Goal: Task Accomplishment & Management: Complete application form

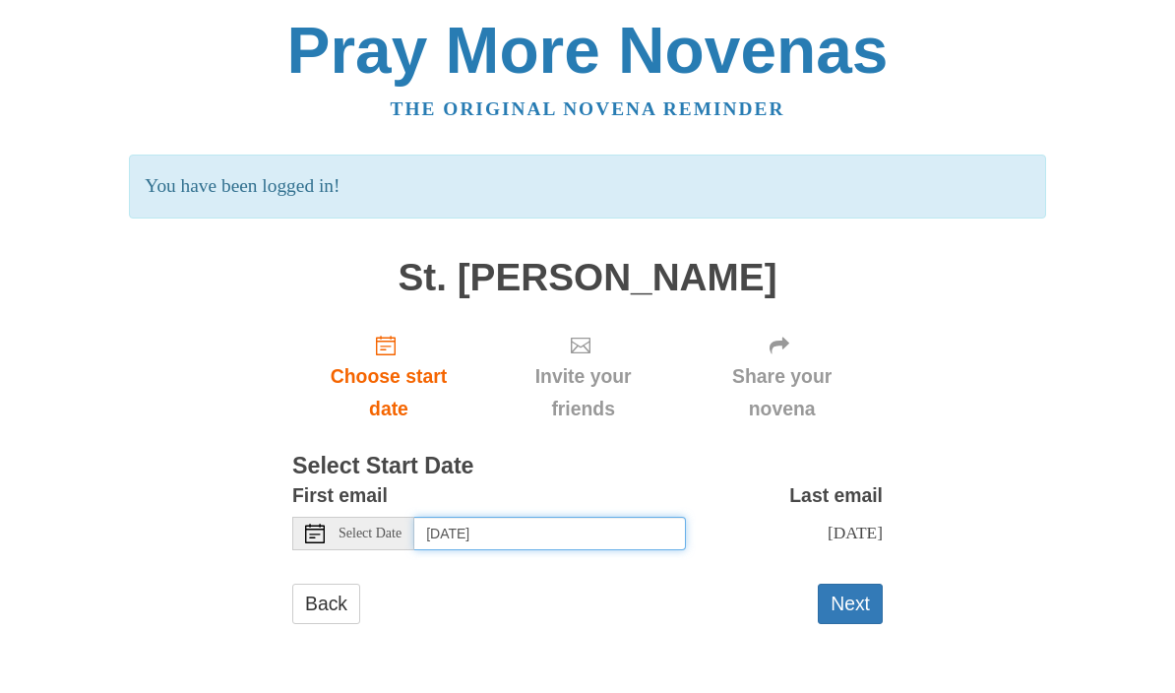
click at [648, 535] on input "Thursday, September 18th" at bounding box center [549, 532] width 271 height 33
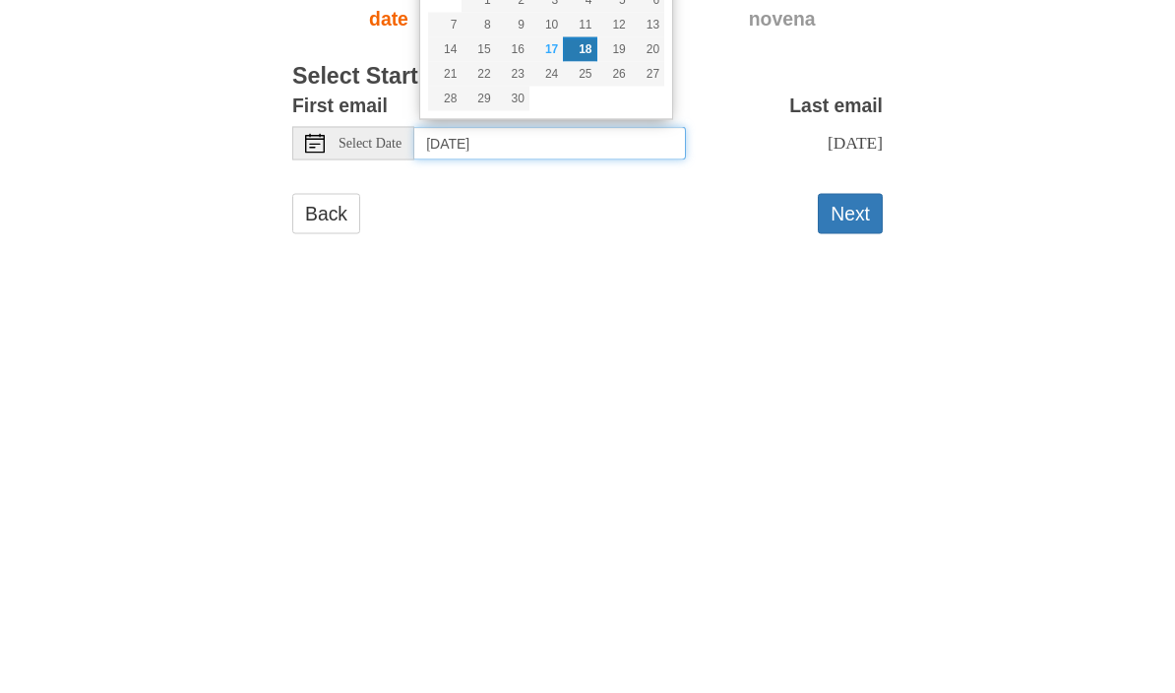
type input "Thursday, September 25th"
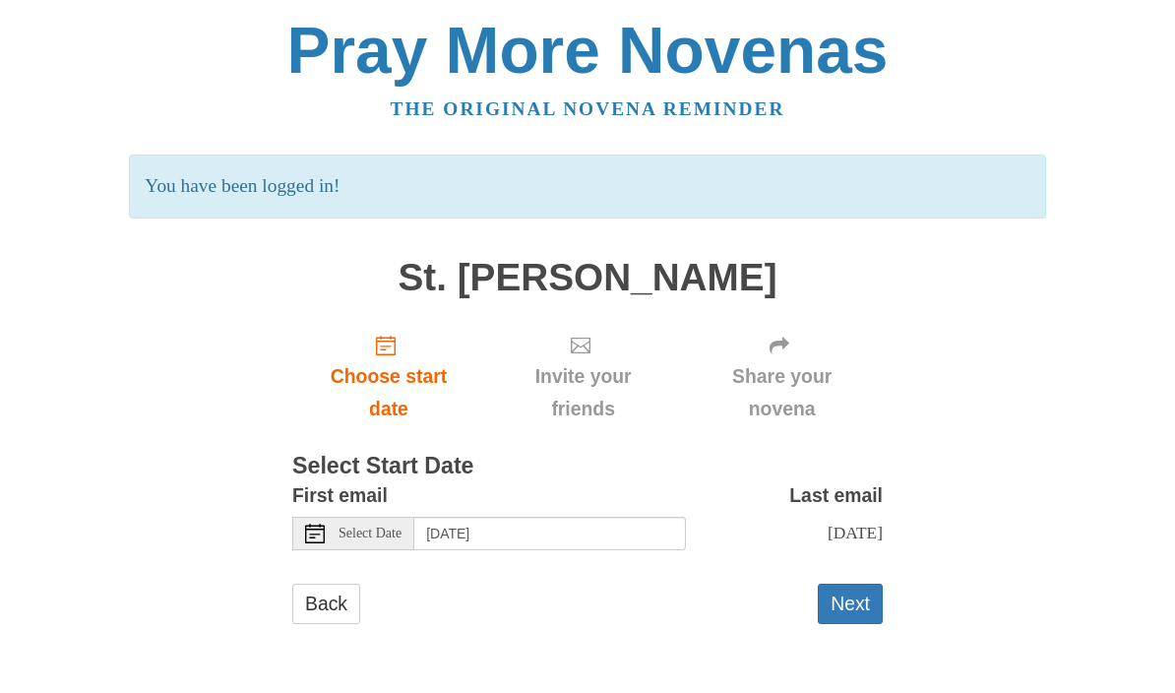
click at [851, 608] on button "Next" at bounding box center [849, 603] width 65 height 40
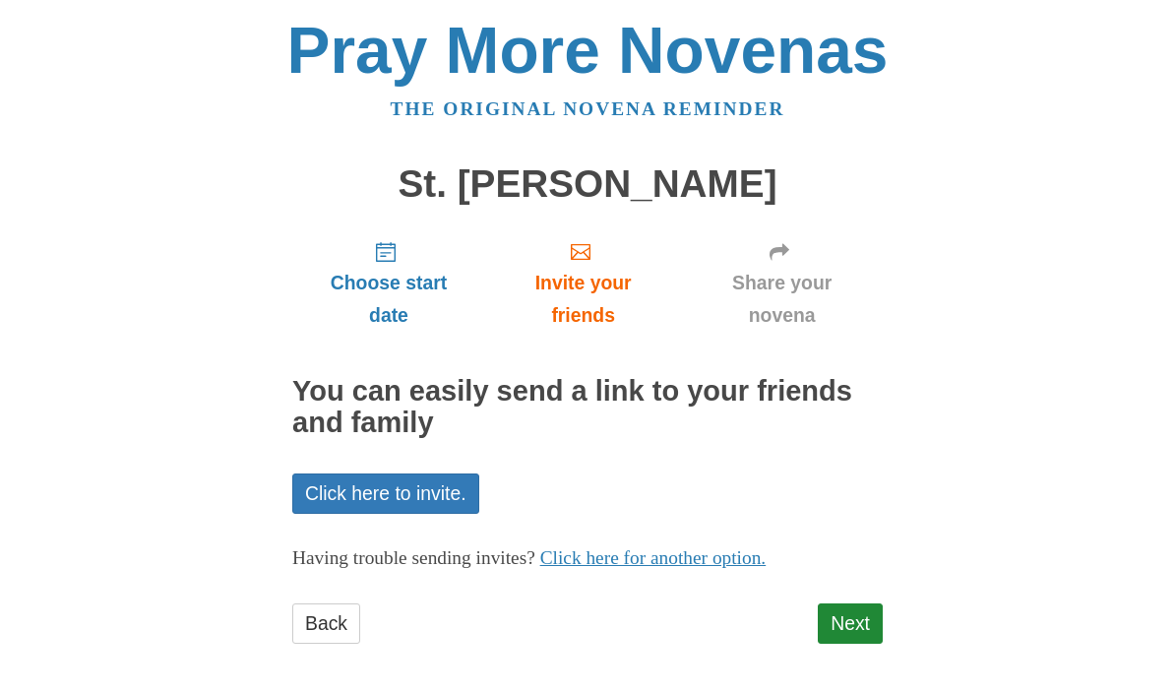
click at [854, 632] on link "Next" at bounding box center [849, 623] width 65 height 40
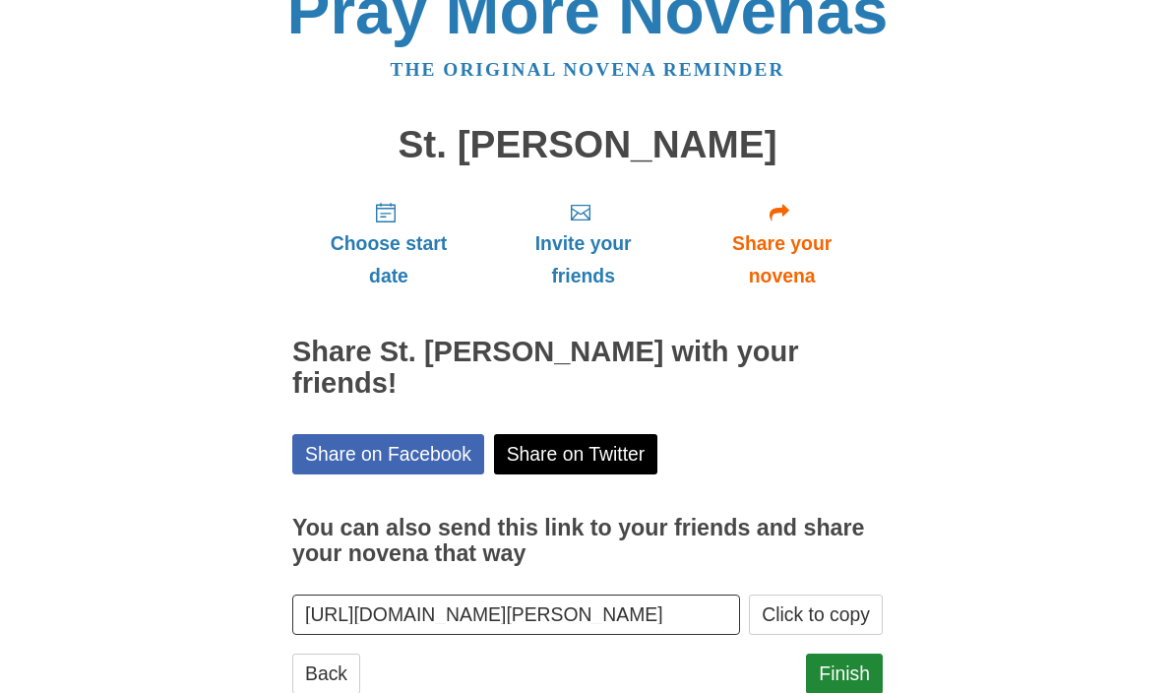
scroll to position [59, 0]
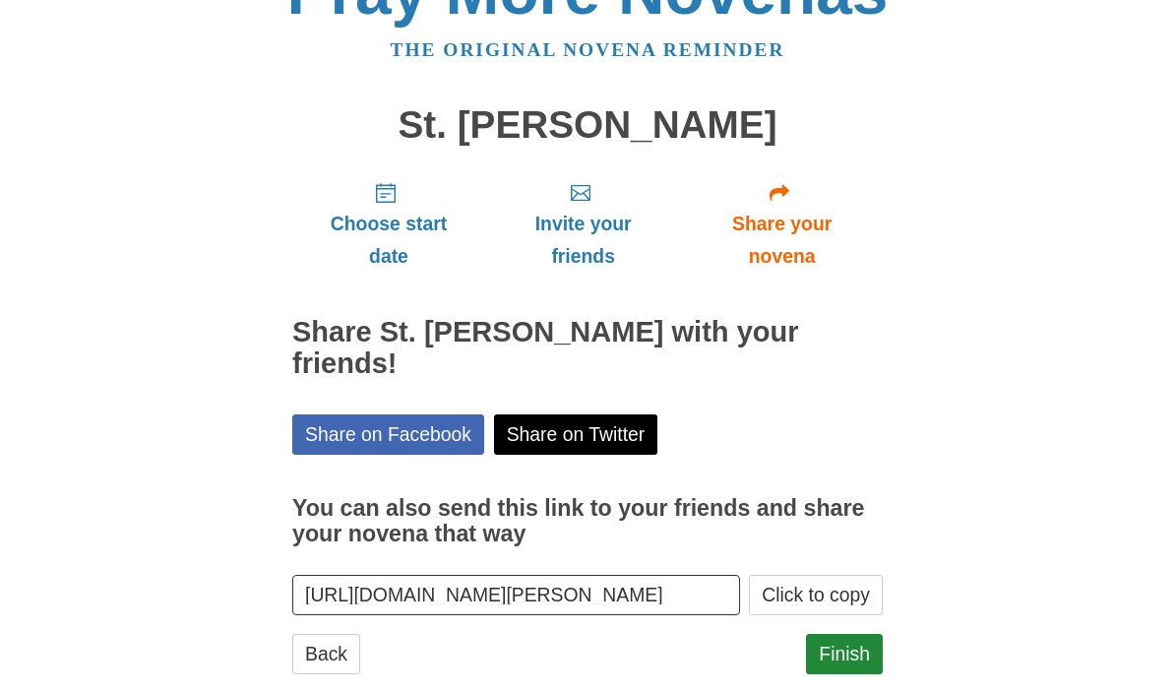
click at [854, 633] on link "Finish" at bounding box center [844, 653] width 77 height 40
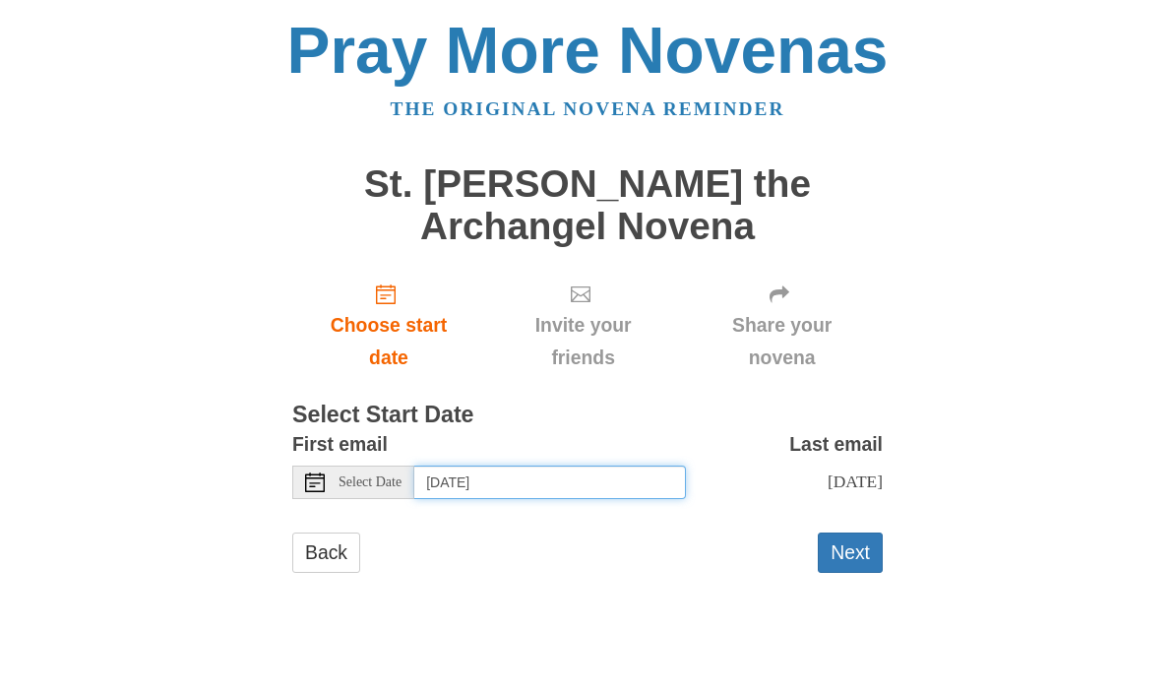
click at [633, 471] on input "[DATE]" at bounding box center [549, 481] width 271 height 33
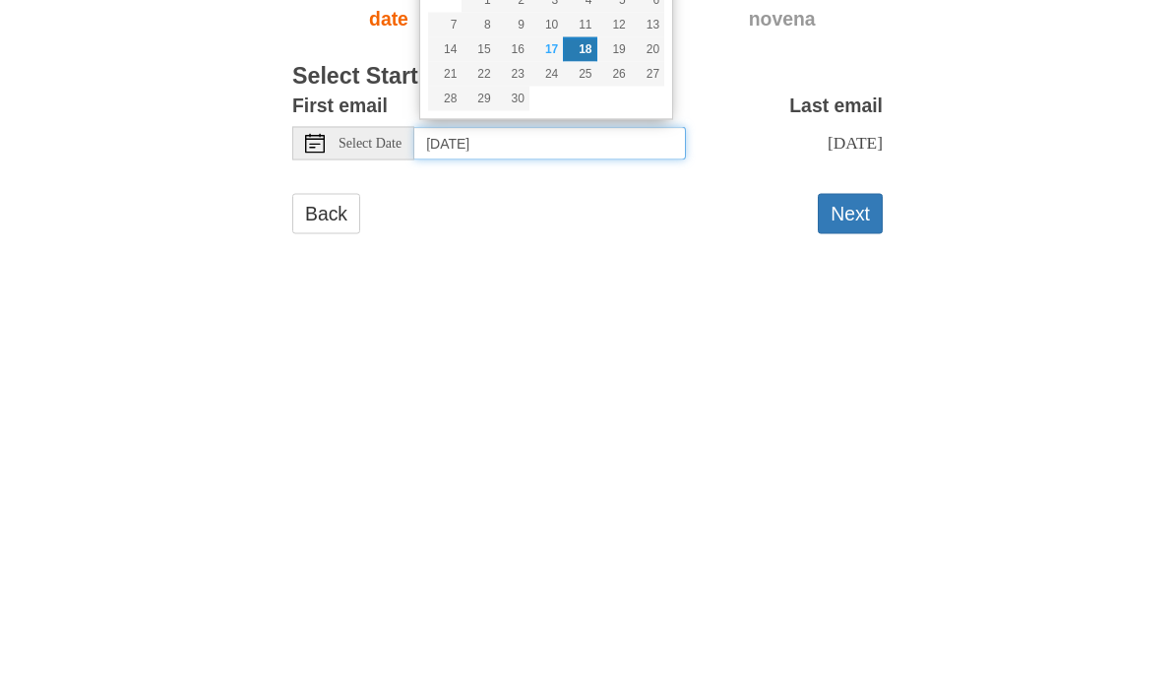
type input "[DATE]"
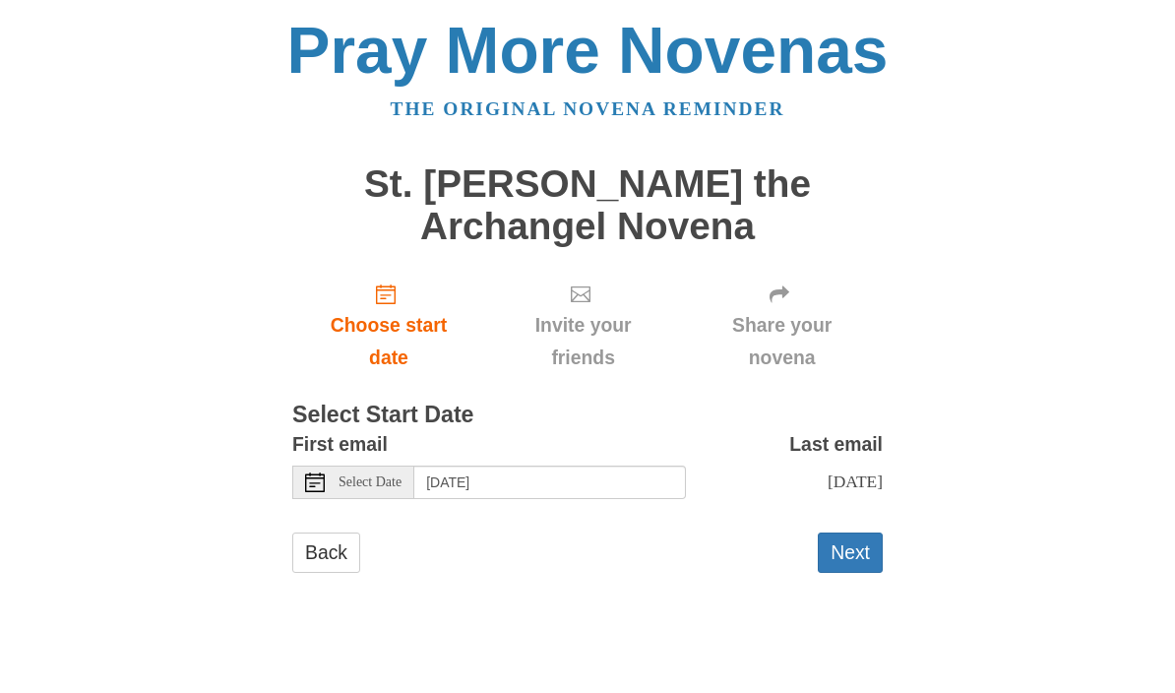
click at [854, 557] on button "Next" at bounding box center [849, 552] width 65 height 40
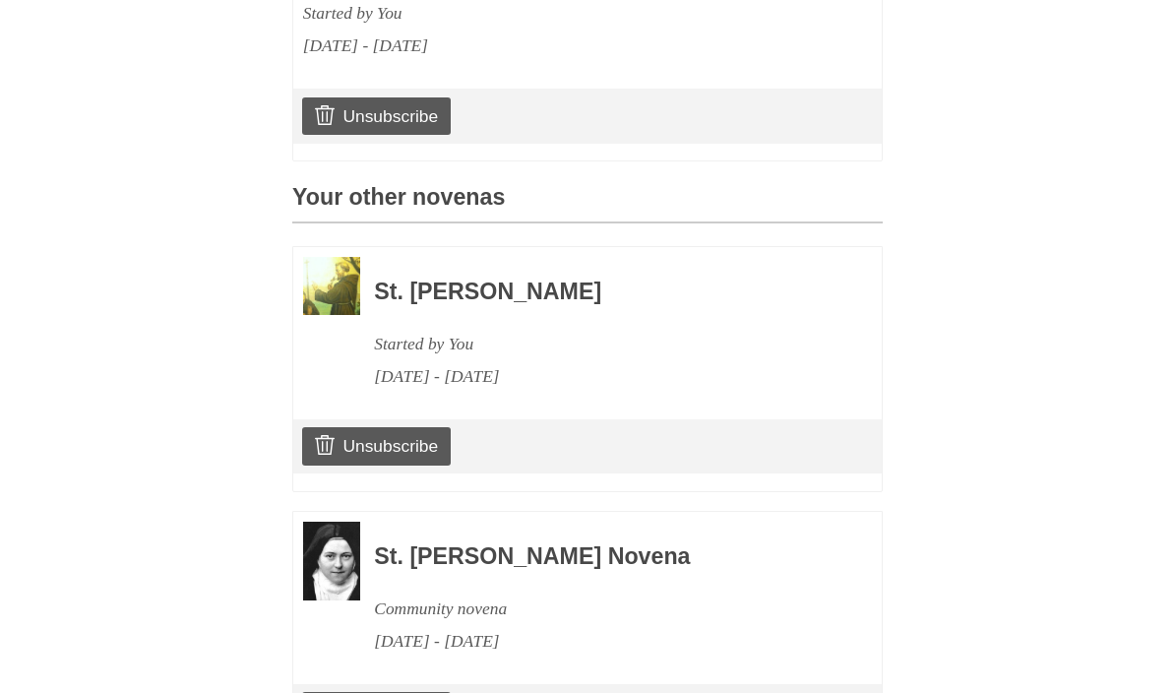
scroll to position [814, 0]
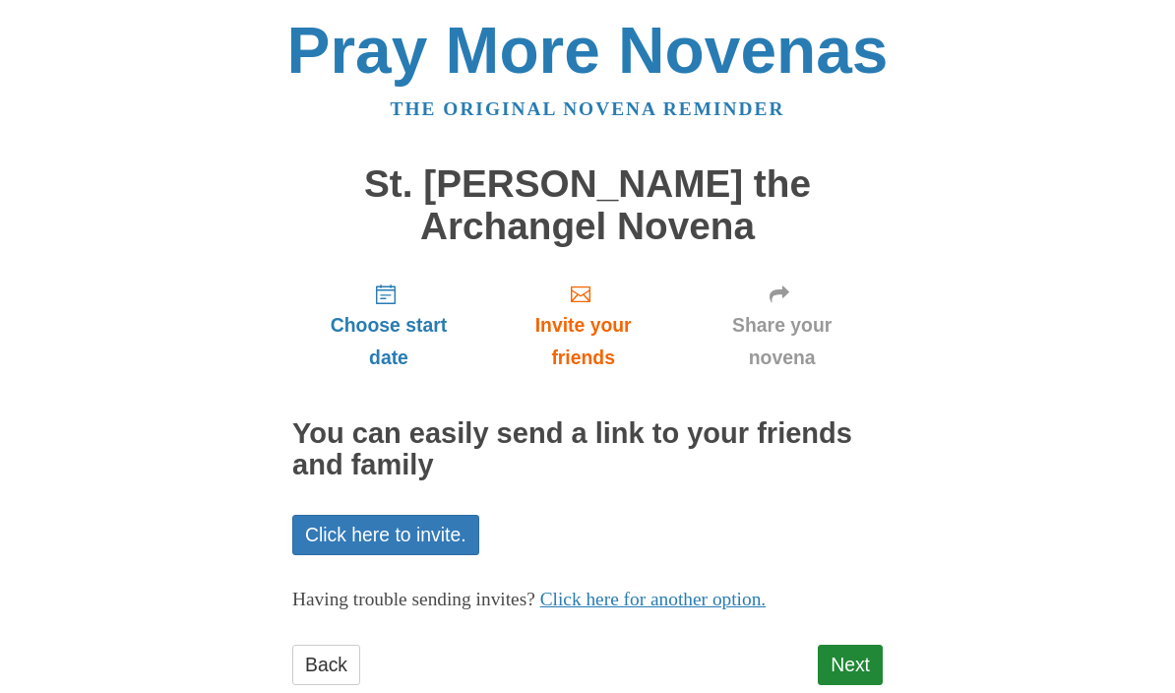
click at [855, 663] on link "Next" at bounding box center [849, 664] width 65 height 40
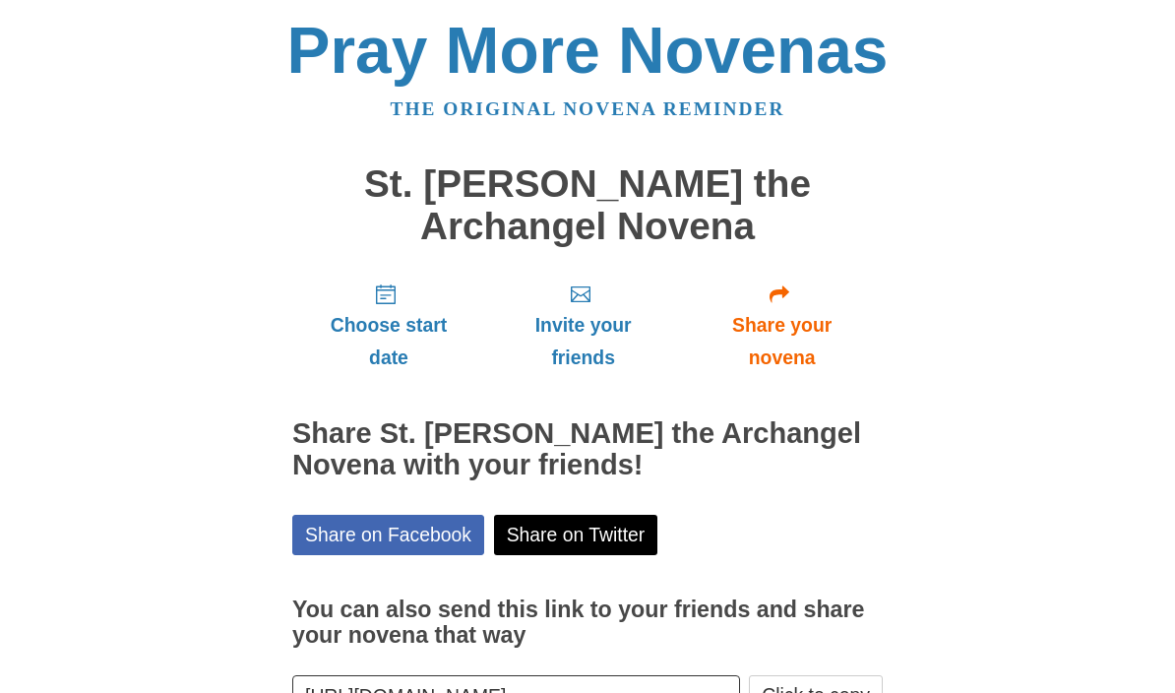
scroll to position [45, 0]
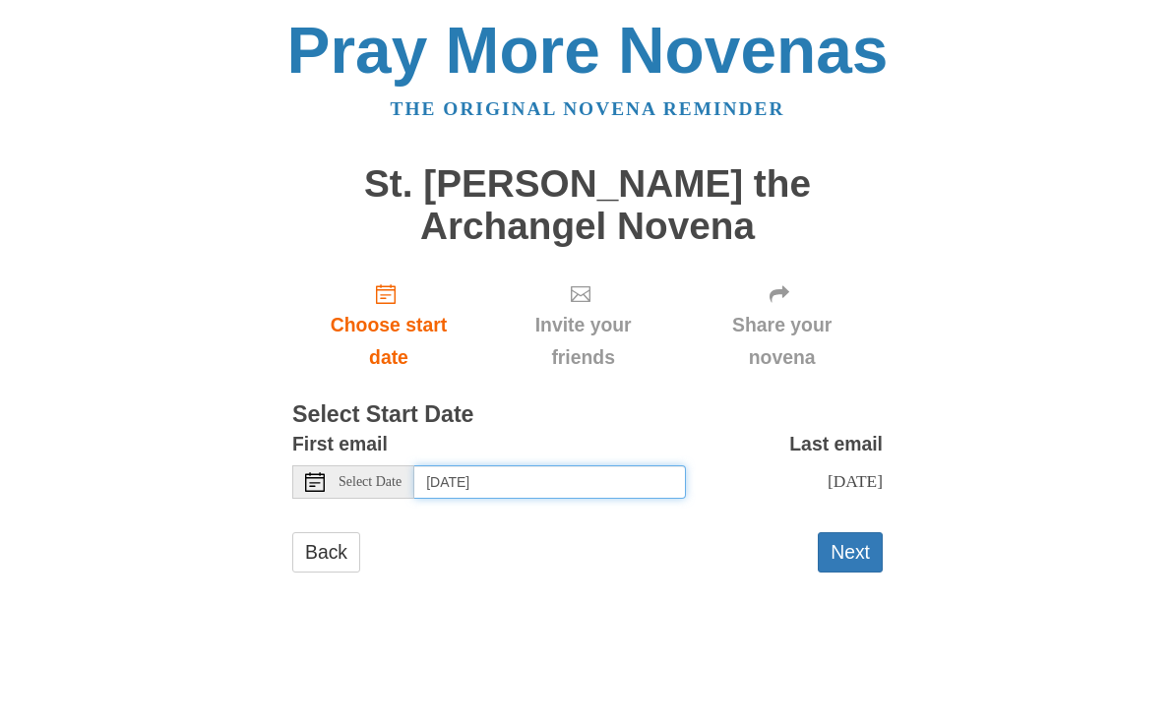
click at [624, 486] on input "[DATE]" at bounding box center [549, 481] width 271 height 33
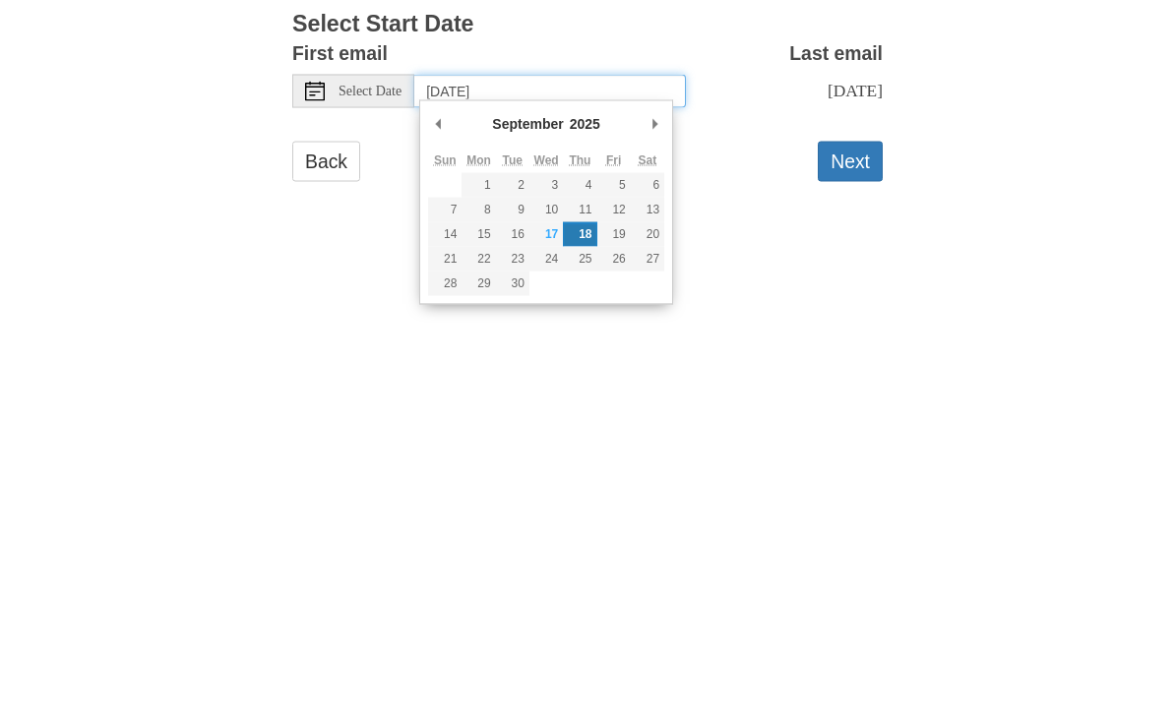
type input "[DATE]"
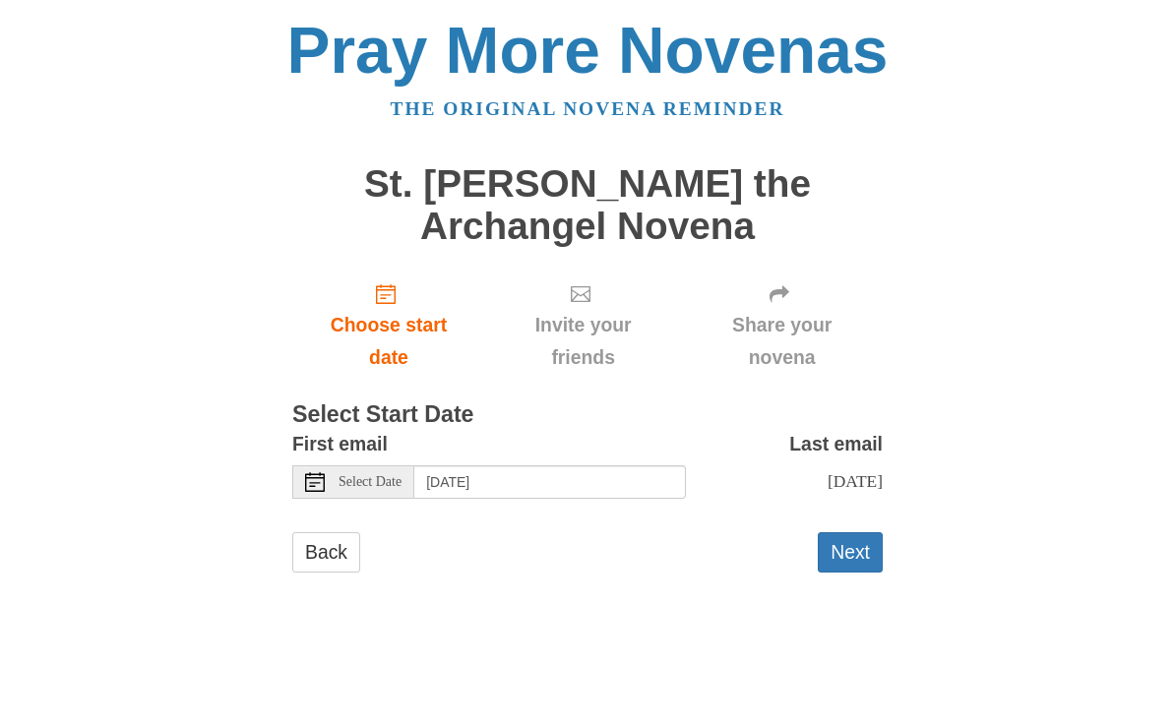
click at [856, 543] on button "Next" at bounding box center [849, 552] width 65 height 40
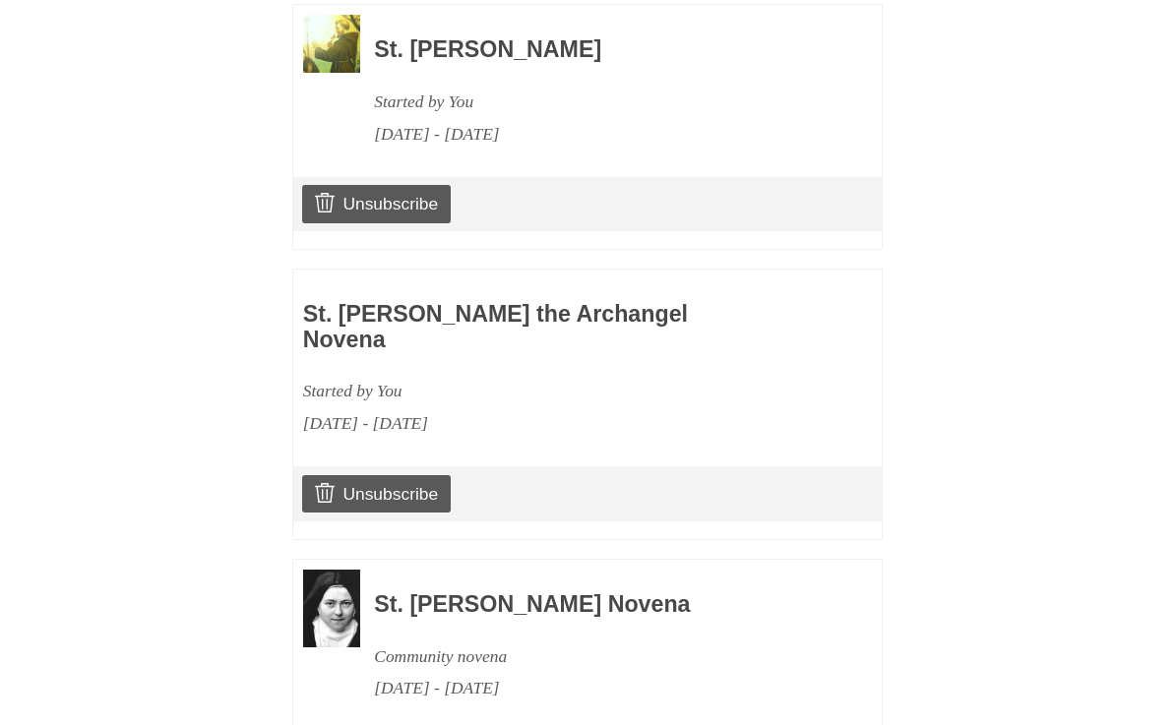
scroll to position [1076, 0]
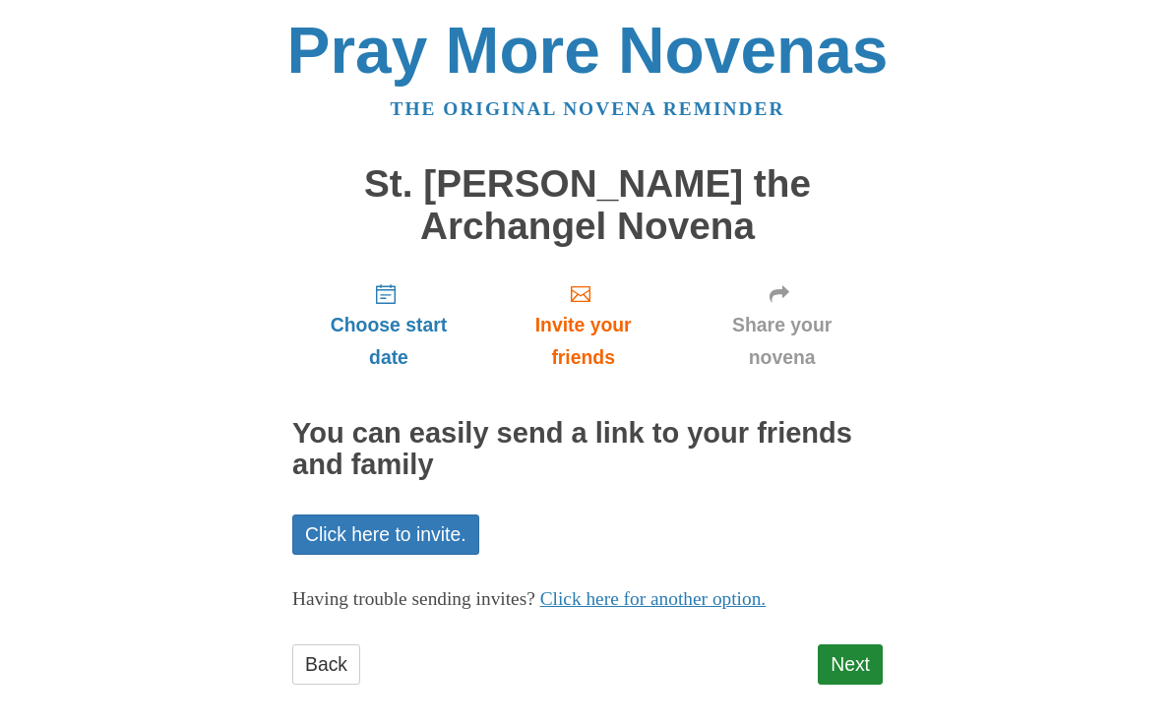
click at [855, 664] on link "Next" at bounding box center [849, 664] width 65 height 40
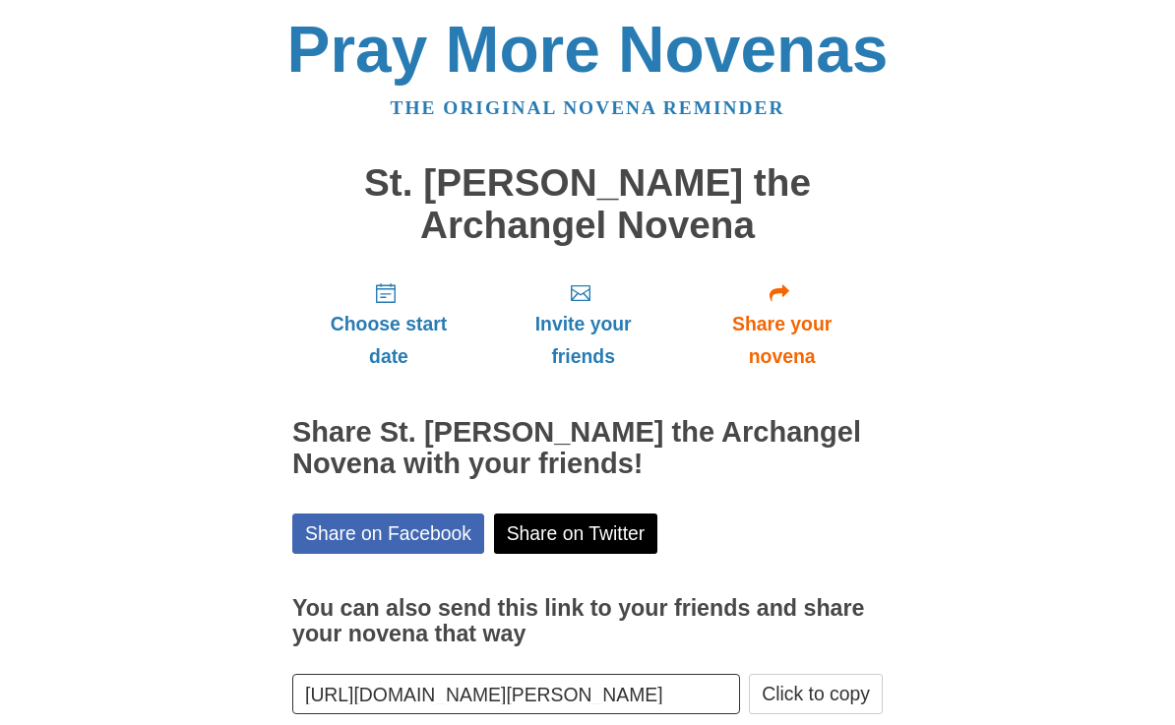
scroll to position [45, 0]
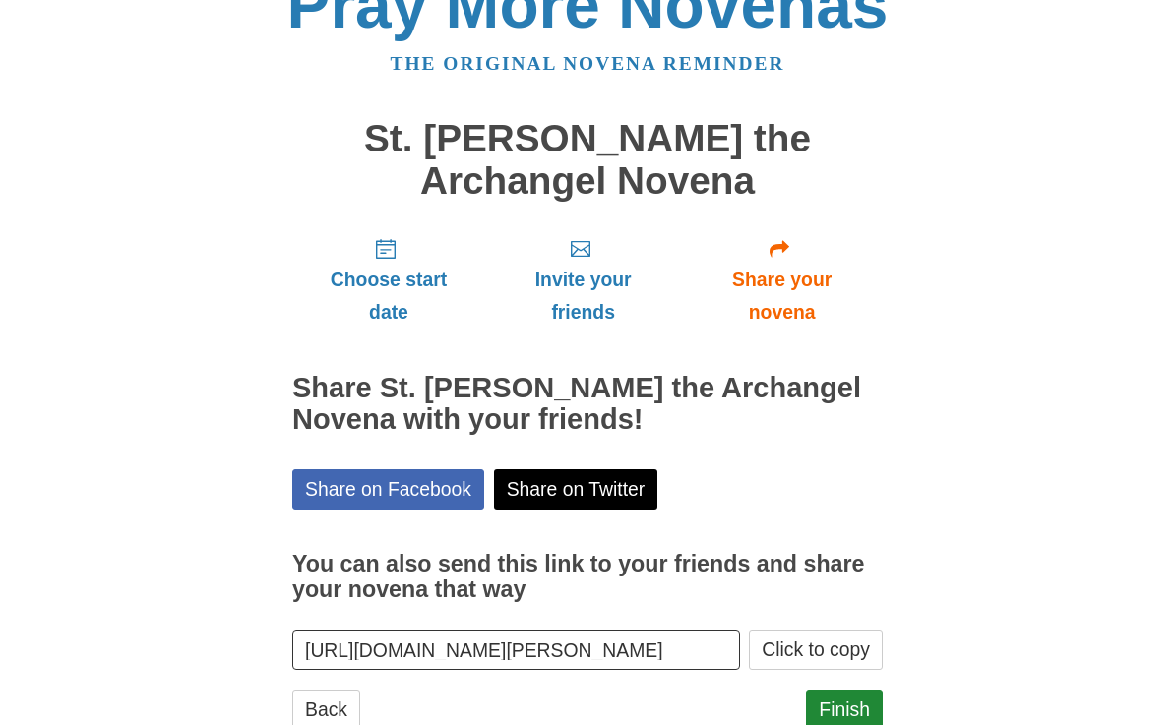
click at [855, 713] on link "Finish" at bounding box center [844, 710] width 77 height 40
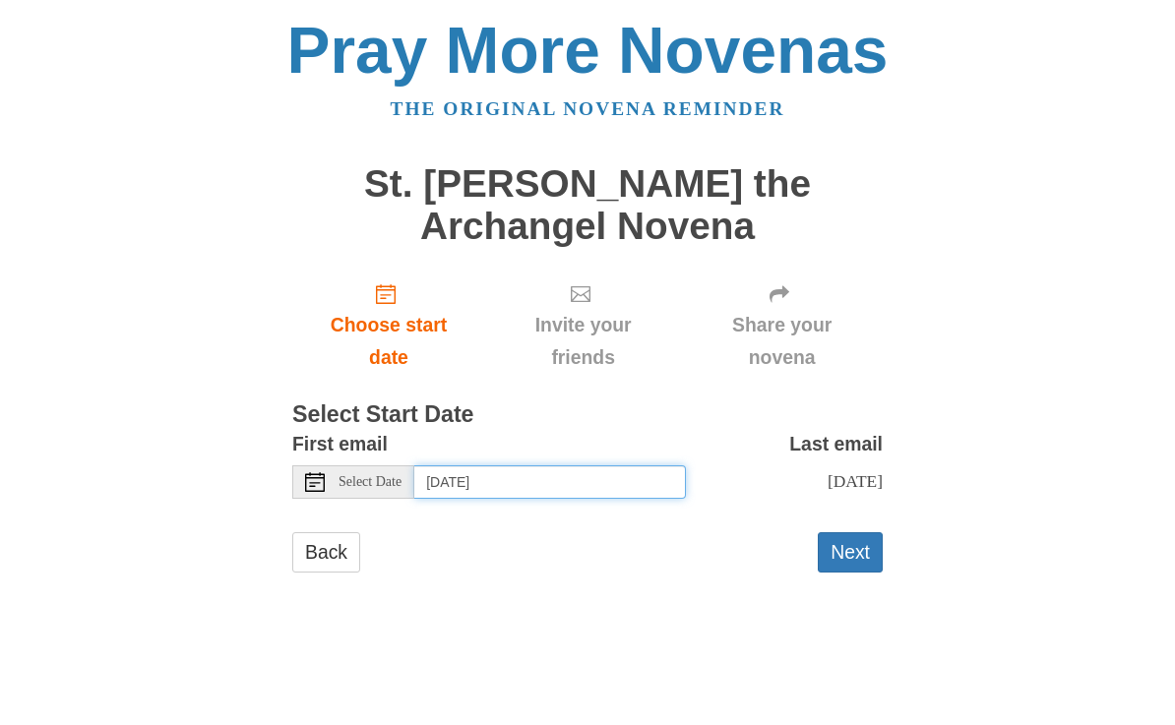
click at [629, 476] on input "[DATE]" at bounding box center [549, 481] width 271 height 33
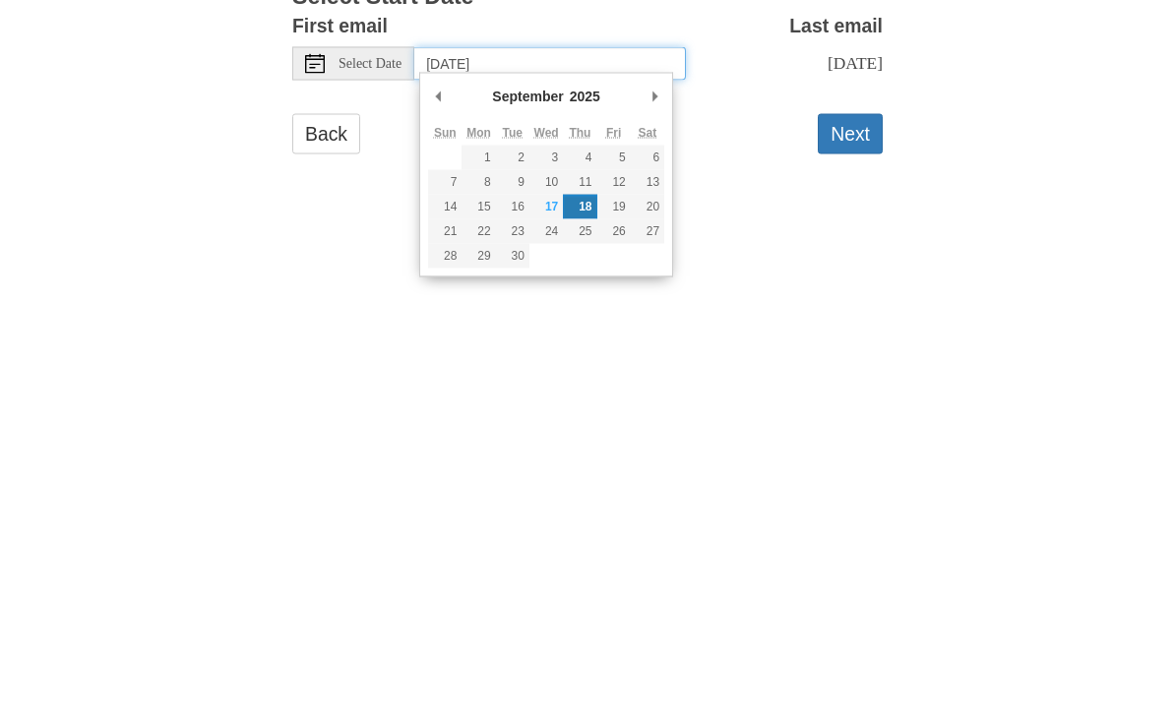
type input "[DATE]"
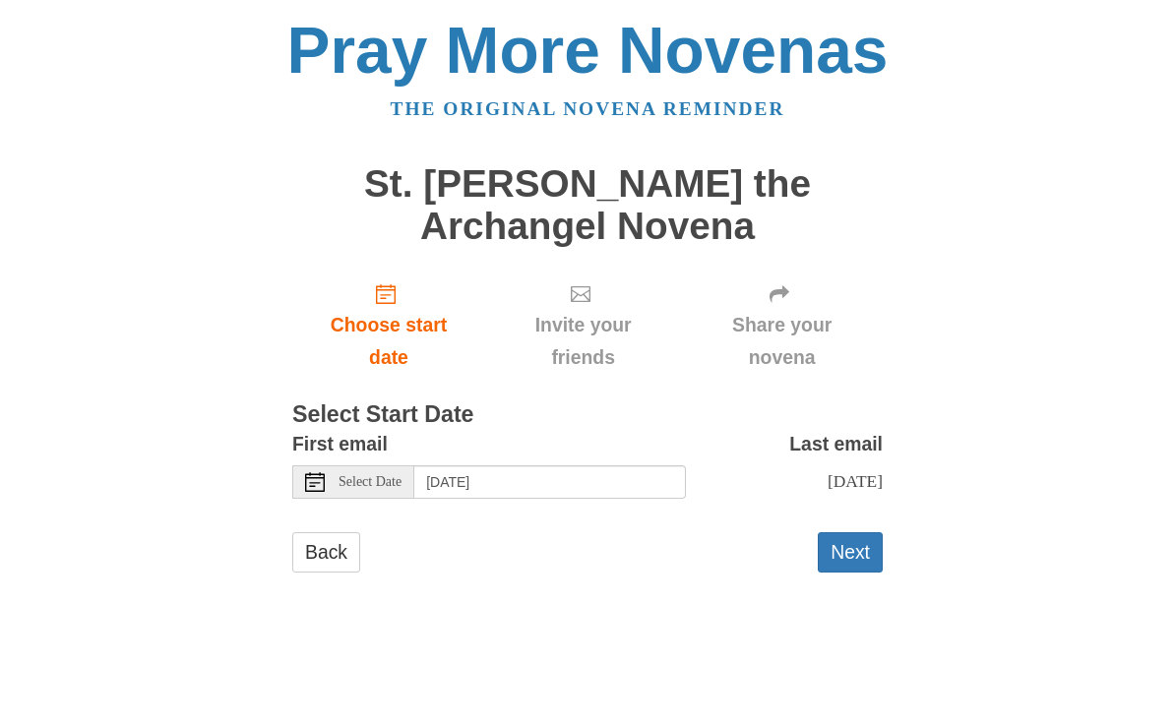
click at [858, 538] on button "Next" at bounding box center [849, 552] width 65 height 40
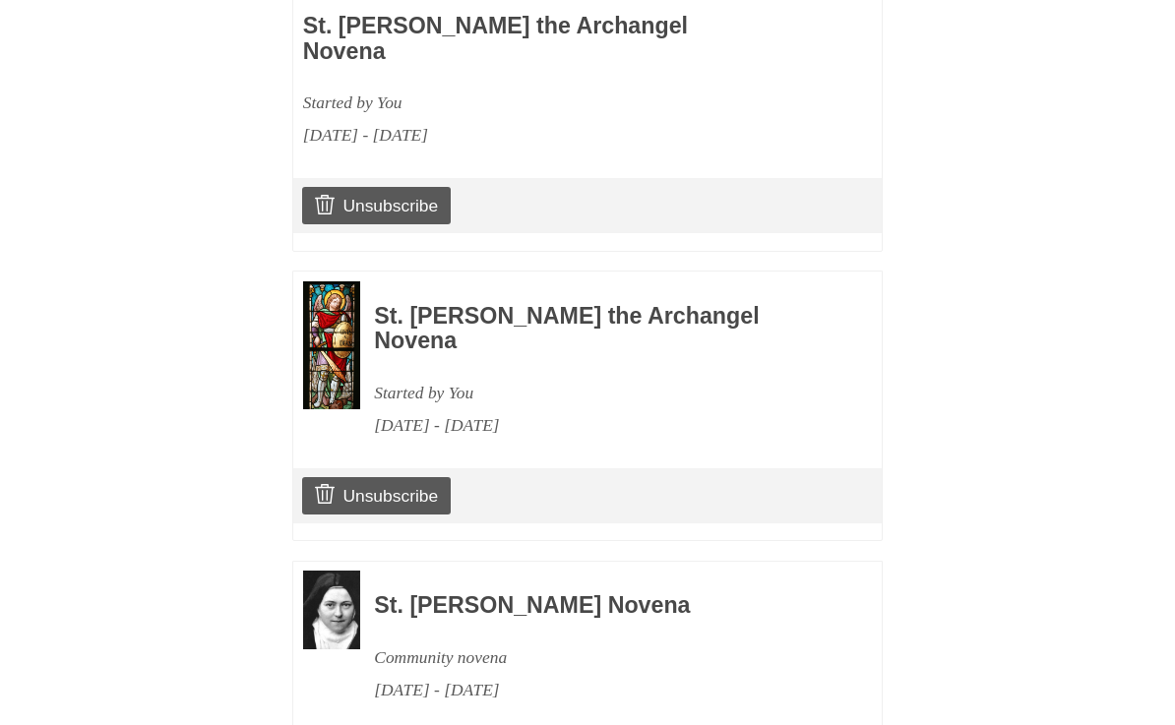
scroll to position [1338, 0]
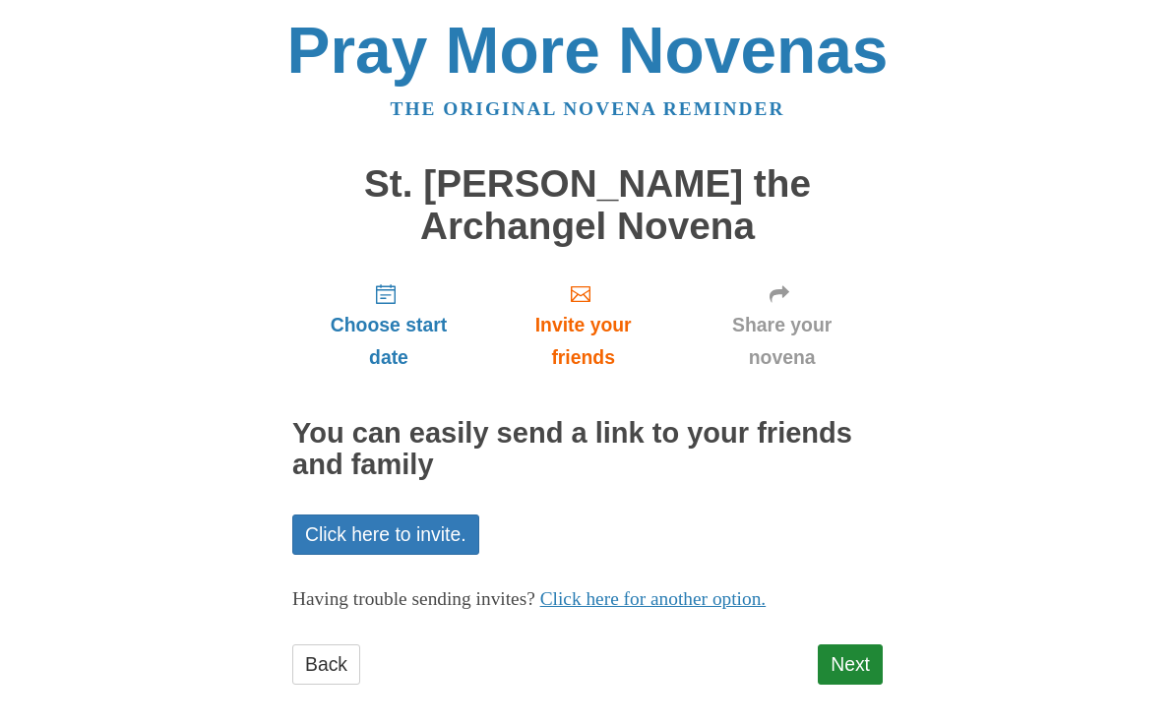
click at [863, 659] on link "Next" at bounding box center [849, 664] width 65 height 40
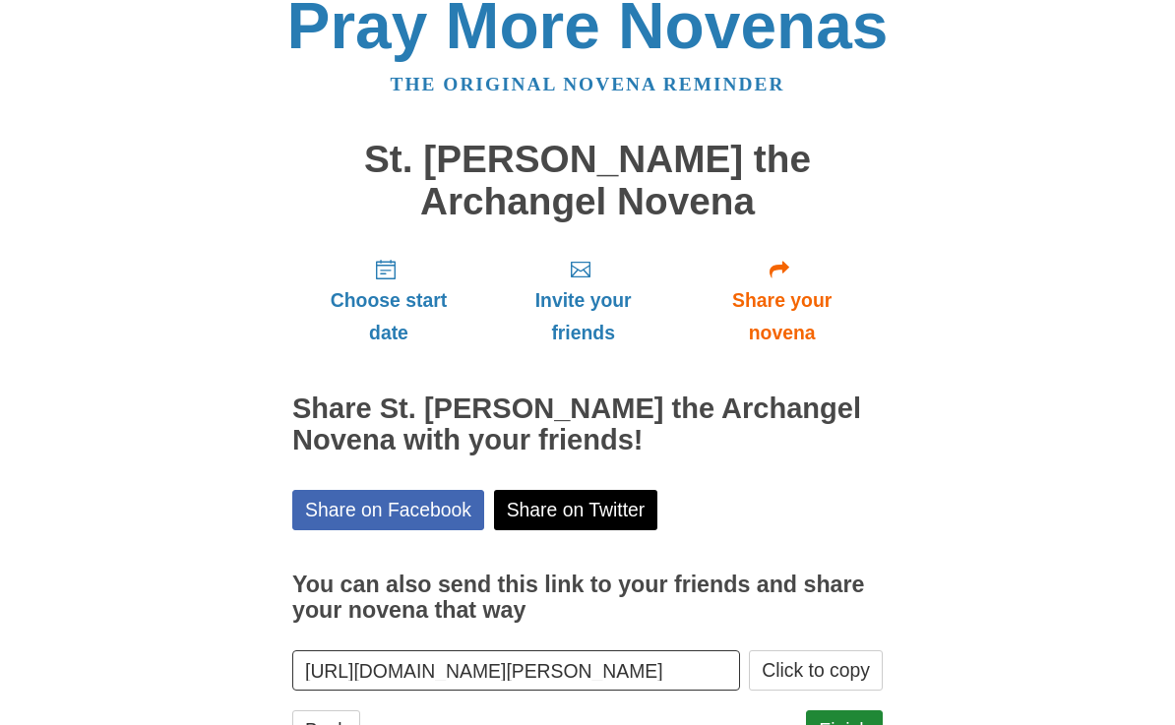
scroll to position [45, 0]
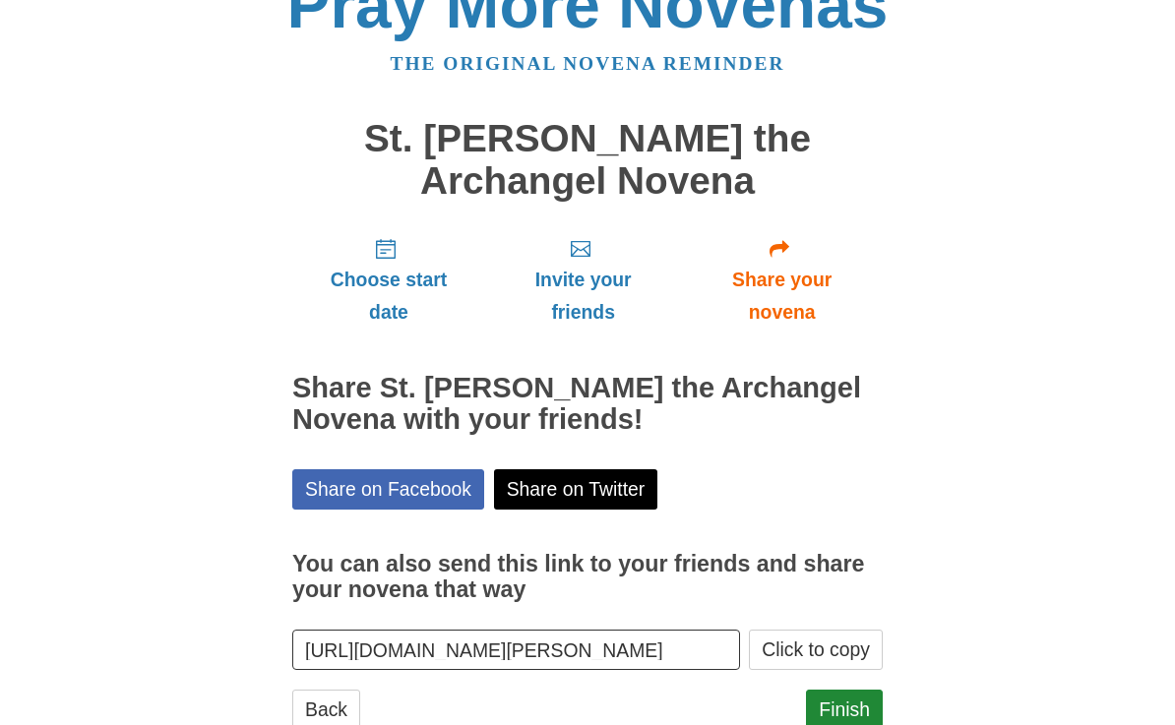
click at [856, 714] on link "Finish" at bounding box center [844, 710] width 77 height 40
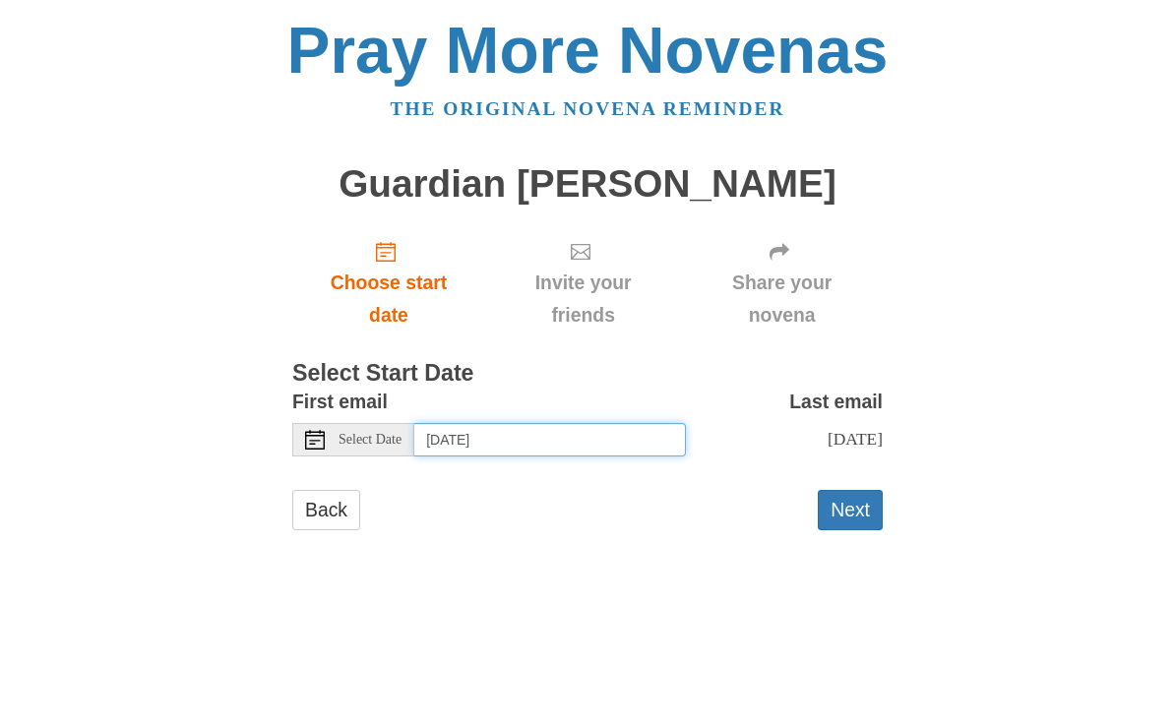
click at [647, 436] on input "Thursday, September 18th" at bounding box center [549, 439] width 271 height 33
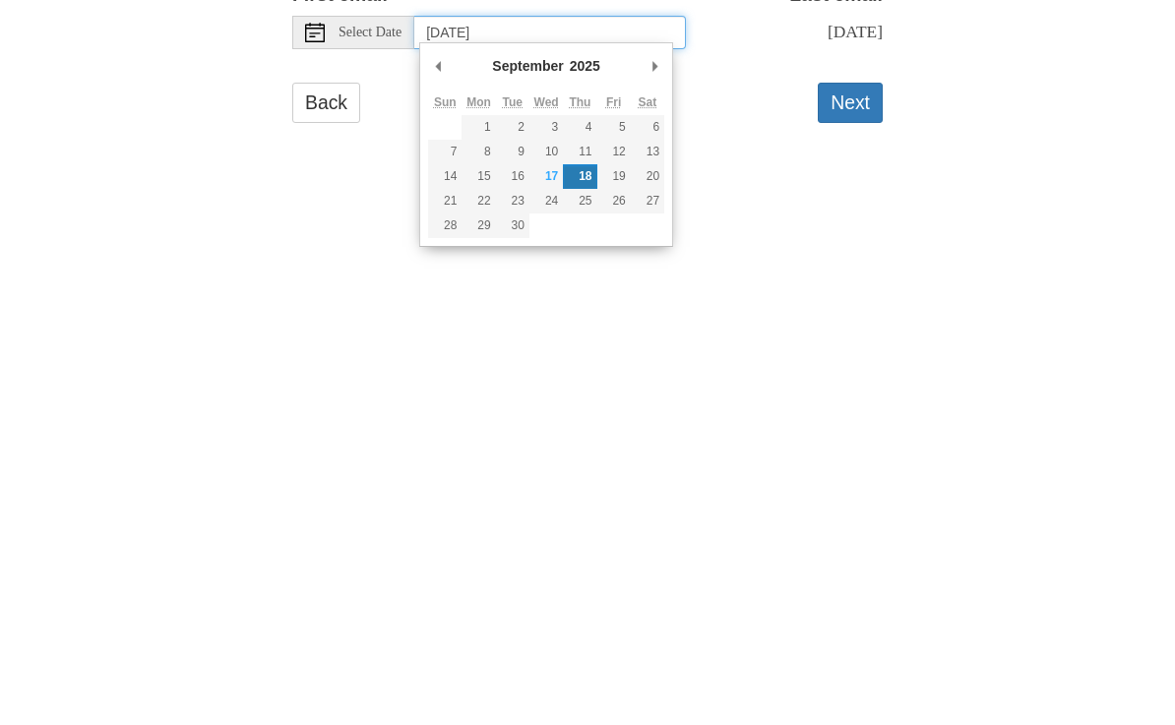
type input "Tuesday, September 23rd"
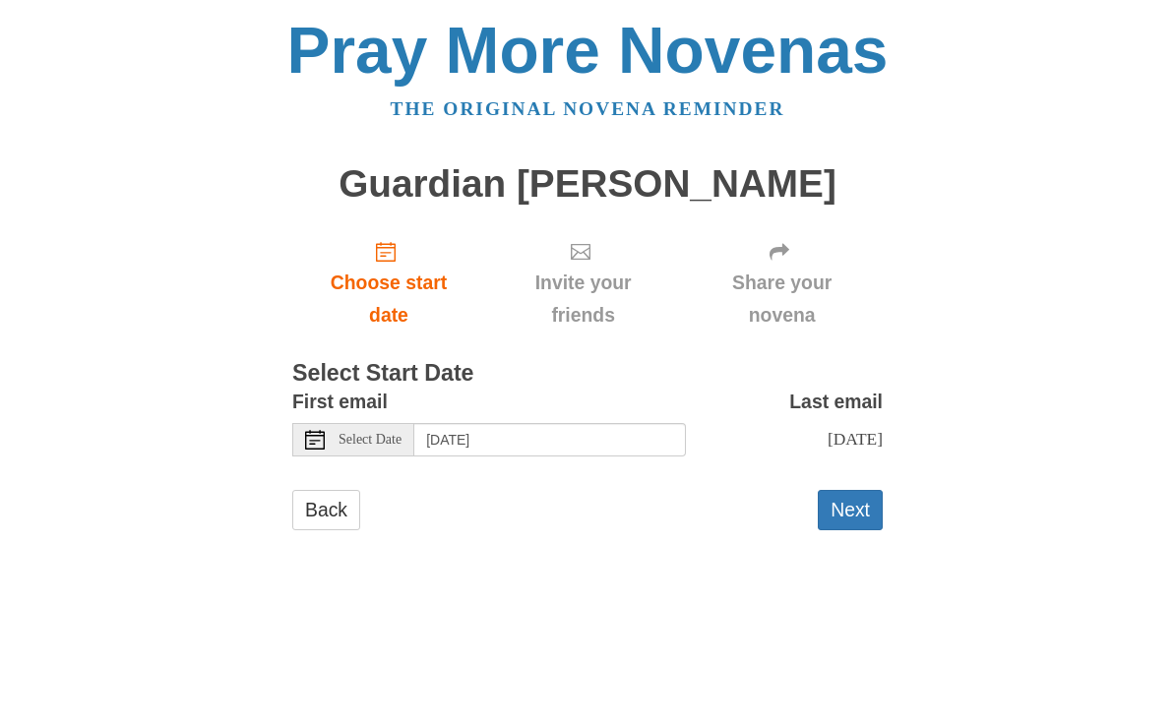
click at [862, 515] on button "Next" at bounding box center [849, 510] width 65 height 40
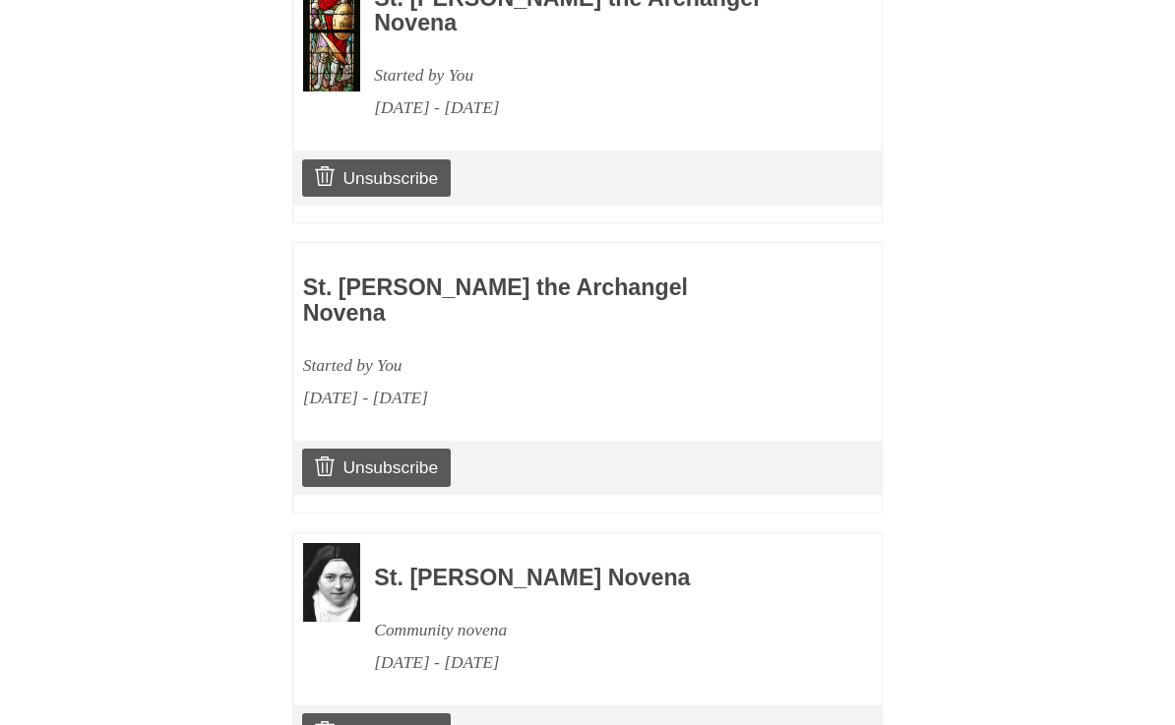
scroll to position [1558, 0]
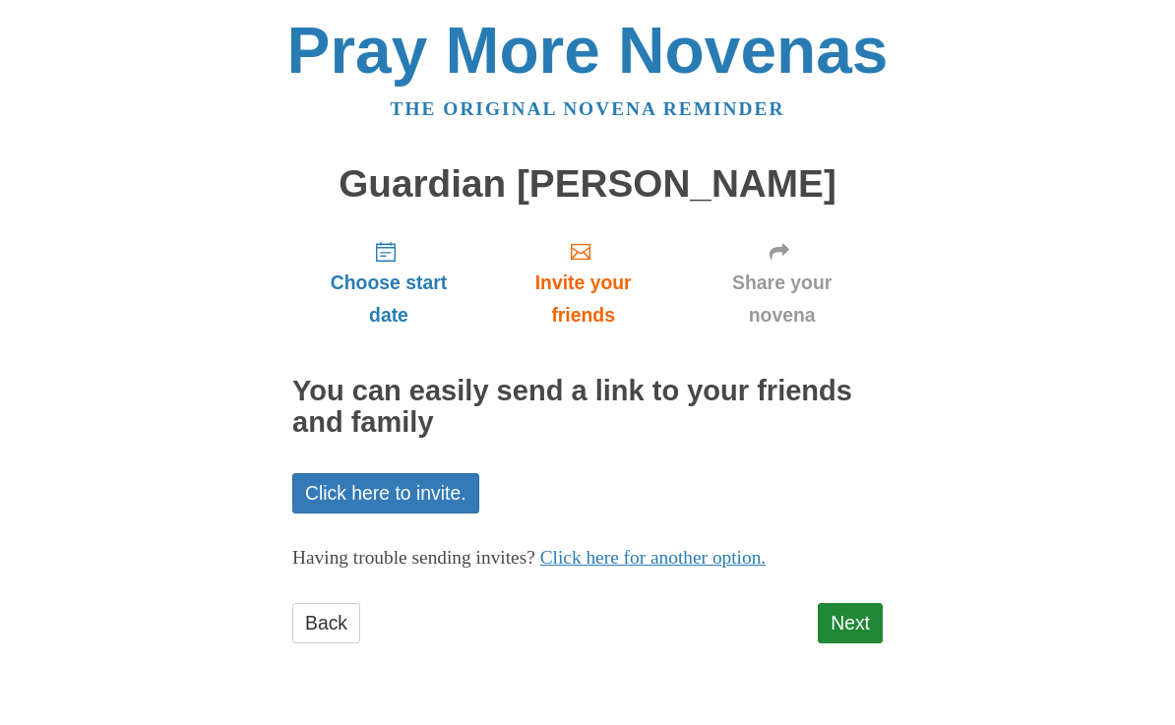
click at [871, 617] on link "Next" at bounding box center [849, 623] width 65 height 40
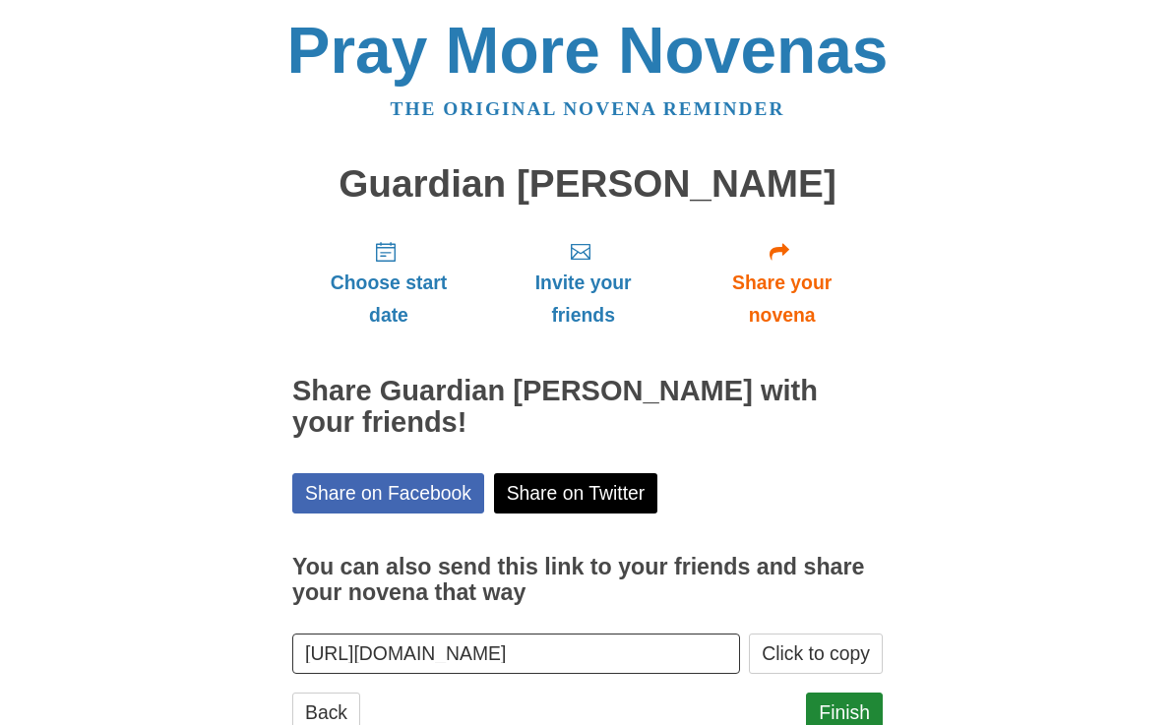
click at [862, 717] on link "Finish" at bounding box center [844, 713] width 77 height 40
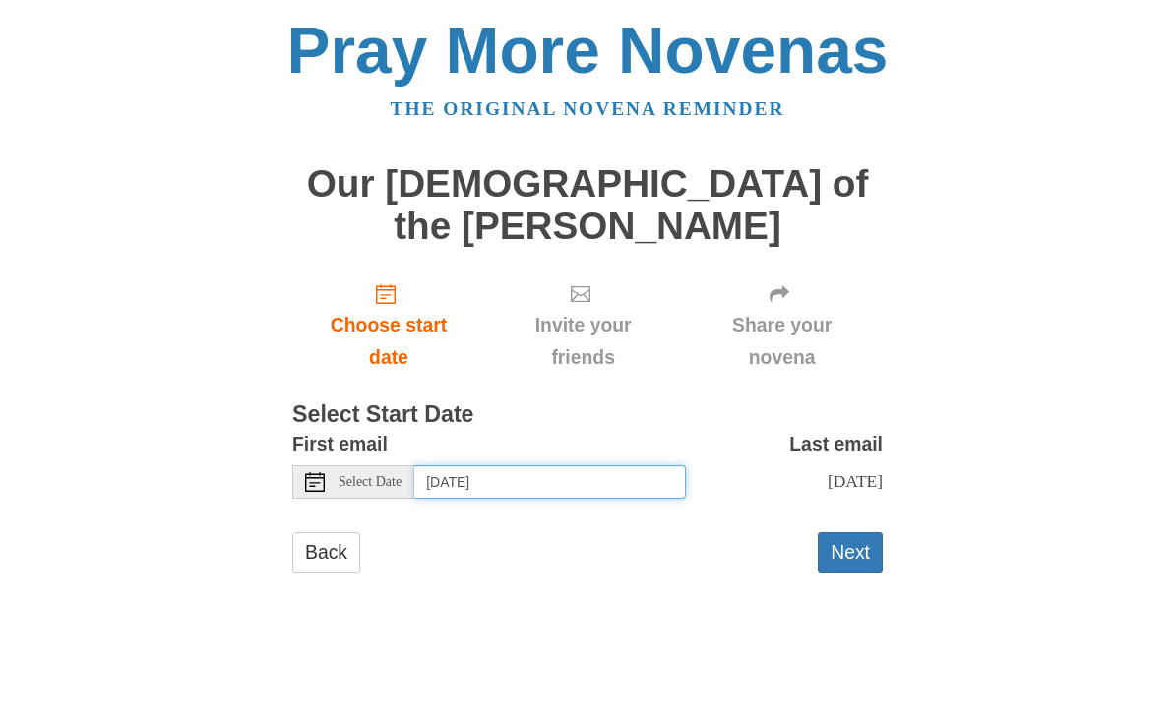
click at [646, 465] on input "[DATE]" at bounding box center [549, 481] width 271 height 33
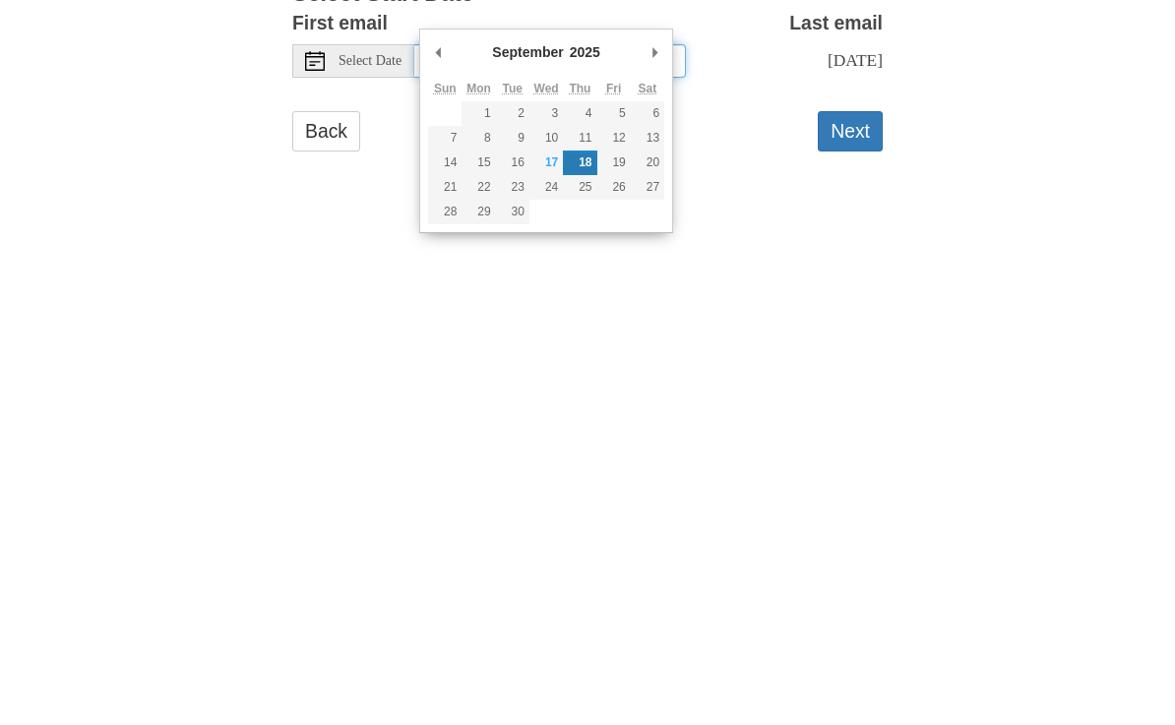
type input "[DATE]"
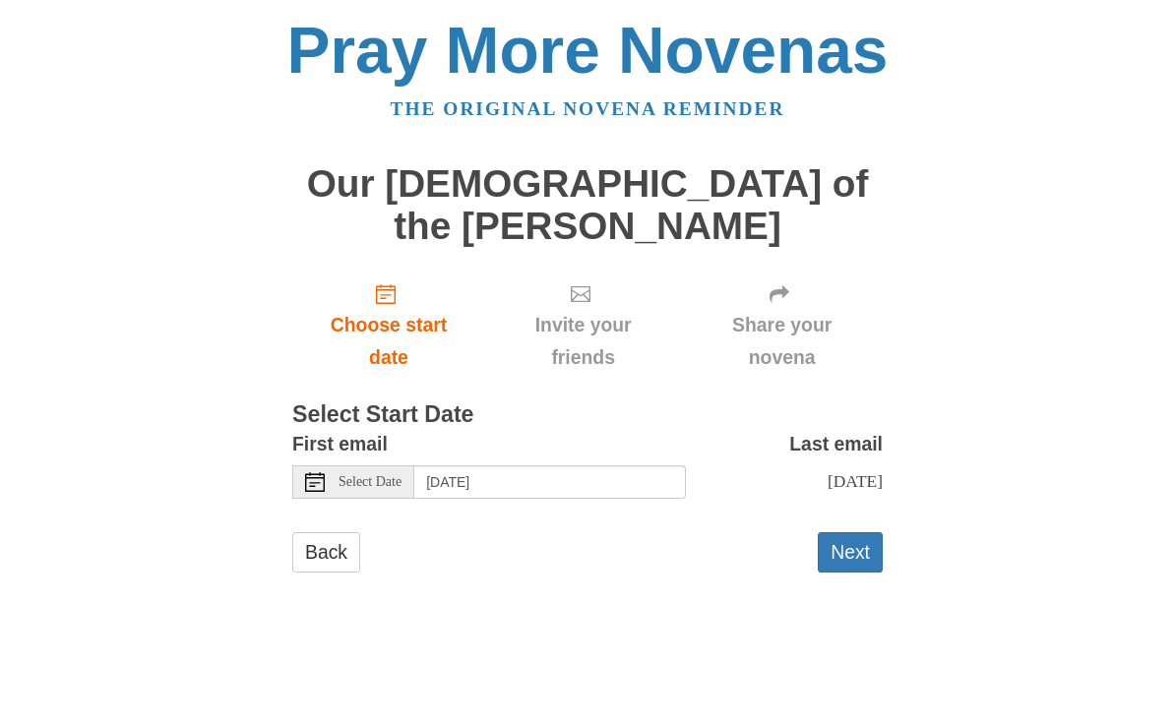
click at [859, 532] on button "Next" at bounding box center [849, 552] width 65 height 40
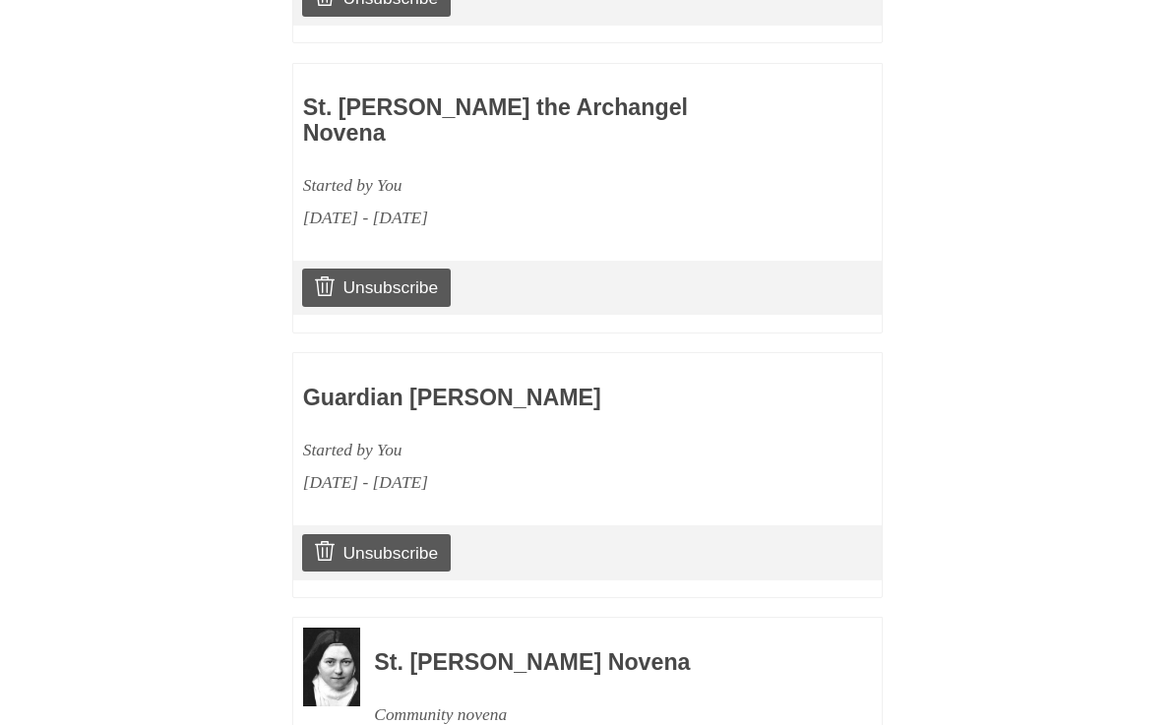
scroll to position [1821, 0]
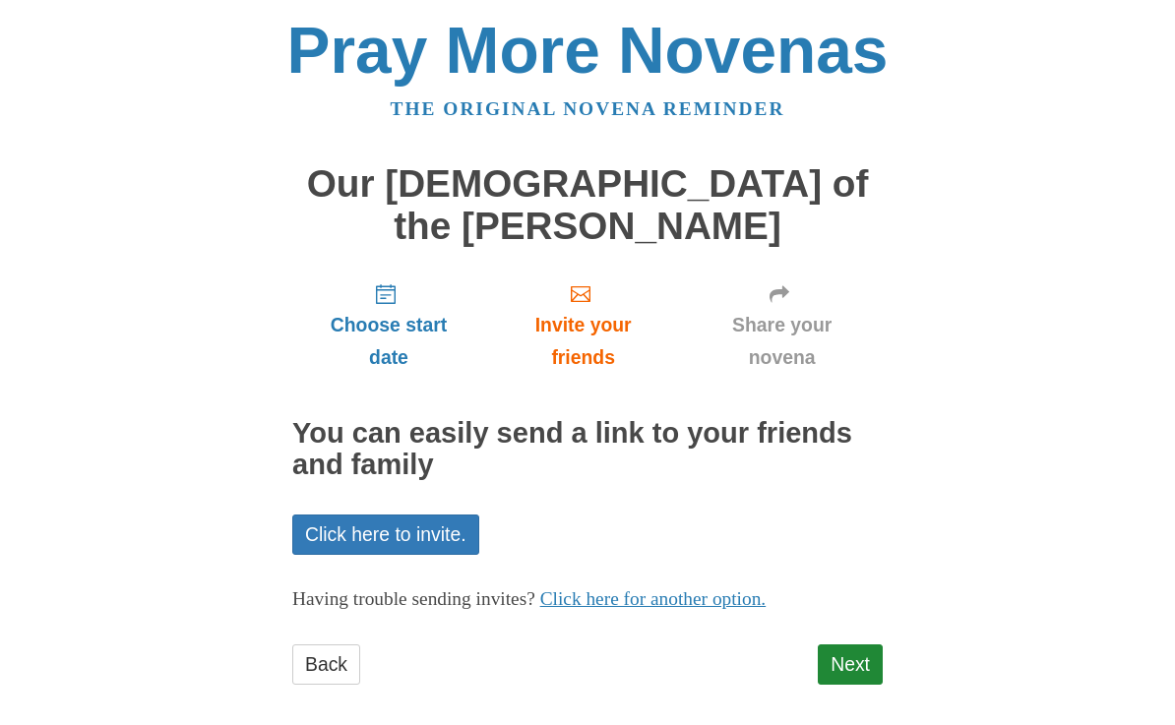
click at [845, 644] on link "Next" at bounding box center [849, 664] width 65 height 40
